Goal: Go to known website: Access a specific website the user already knows

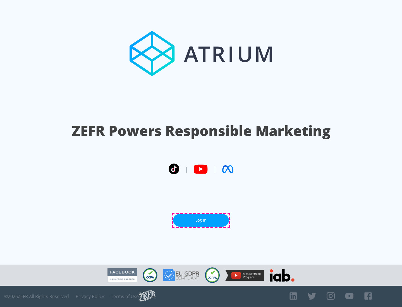
click at [201, 220] on link "Log In" at bounding box center [201, 220] width 56 height 13
